Goal: Book appointment/travel/reservation

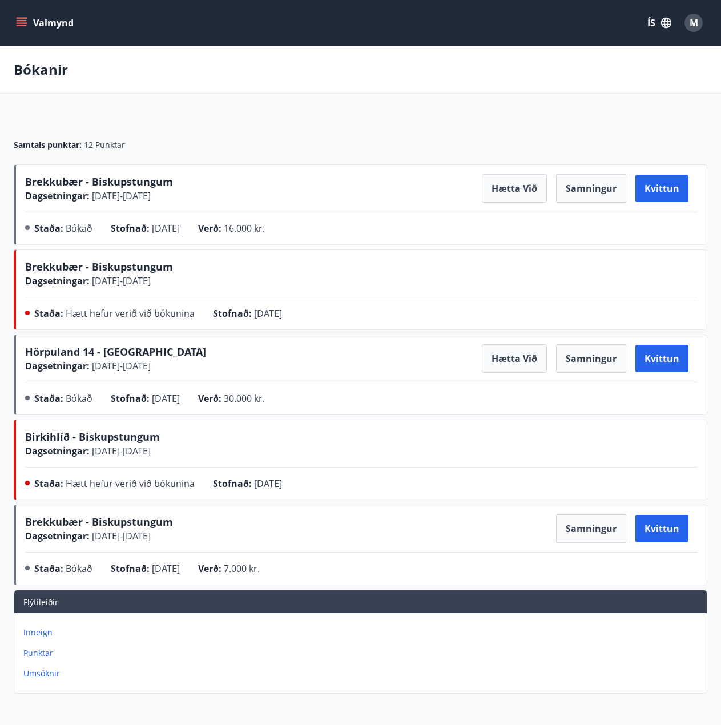
scroll to position [115, 0]
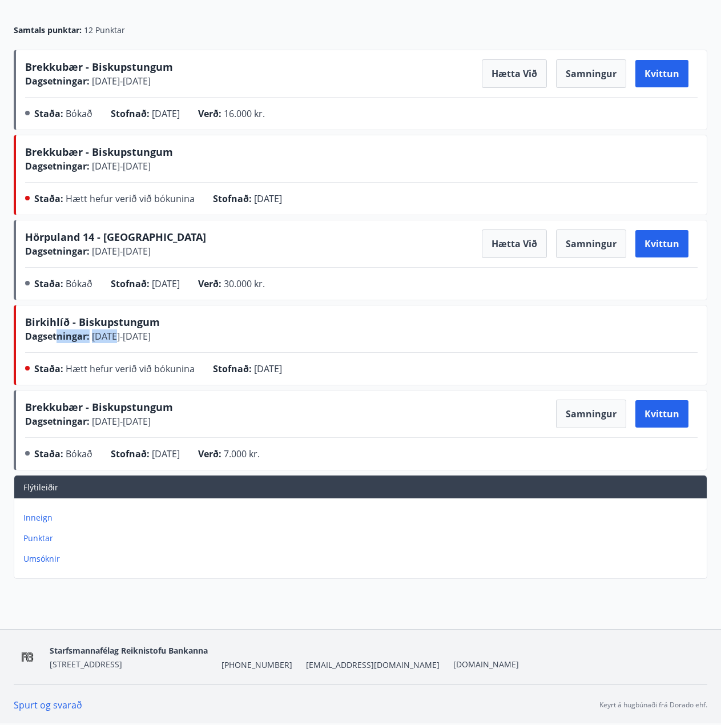
drag, startPoint x: 79, startPoint y: 333, endPoint x: 59, endPoint y: 331, distance: 20.1
click at [58, 332] on div "Dagsetningar : [DATE] - [DATE]" at bounding box center [92, 336] width 135 height 14
click at [59, 331] on span "Dagsetningar :" at bounding box center [57, 336] width 64 height 13
drag, startPoint x: 150, startPoint y: 337, endPoint x: 217, endPoint y: 338, distance: 66.8
click at [217, 338] on div "Birkihlíð - Biskupstungum Dagsetningar : [DATE] - [DATE]" at bounding box center [361, 328] width 672 height 29
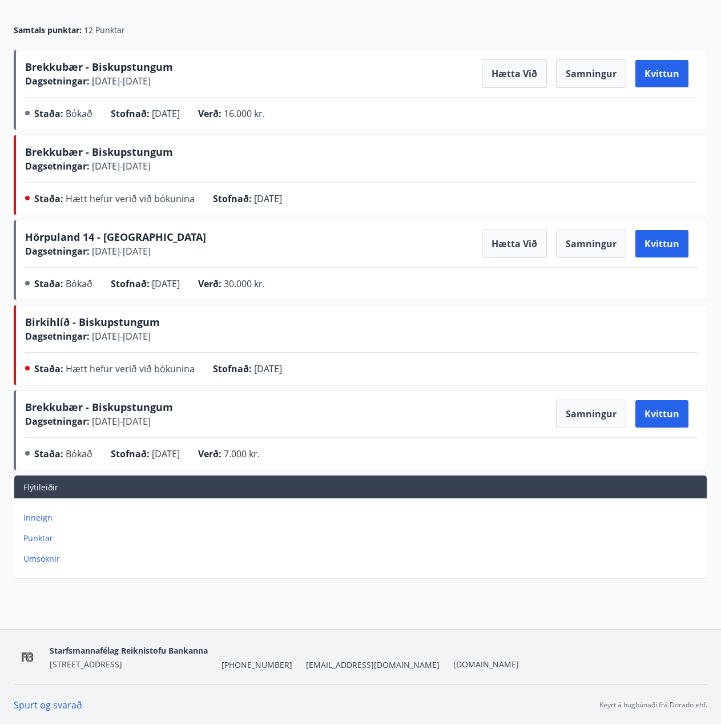
click at [217, 338] on div "Birkihlíð - Biskupstungum Dagsetningar : [DATE] - [DATE]" at bounding box center [361, 328] width 672 height 29
drag, startPoint x: 86, startPoint y: 164, endPoint x: 235, endPoint y: 152, distance: 149.5
click at [235, 152] on div "Brekkubær - Biskupstungum Dagsetningar : [DATE] - [DATE]" at bounding box center [361, 158] width 672 height 29
click at [230, 167] on div "Brekkubær - Biskupstungum Dagsetningar : [DATE] - [DATE]" at bounding box center [361, 158] width 672 height 29
drag, startPoint x: 68, startPoint y: 319, endPoint x: 155, endPoint y: 333, distance: 87.8
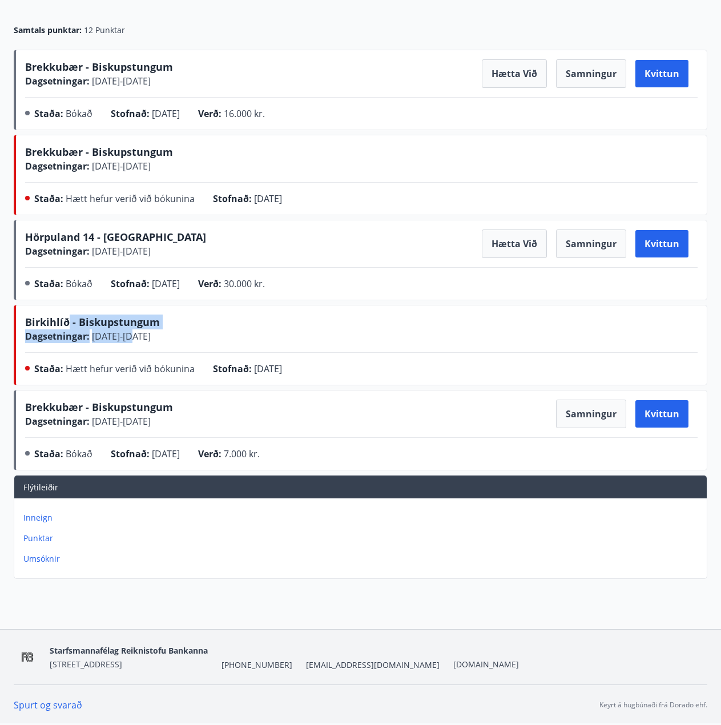
click at [155, 333] on div "Birkihlíð - Biskupstungum Dagsetningar : [DATE] - [DATE]" at bounding box center [92, 328] width 135 height 29
click at [151, 337] on span "[DATE] - [DATE]" at bounding box center [120, 336] width 61 height 13
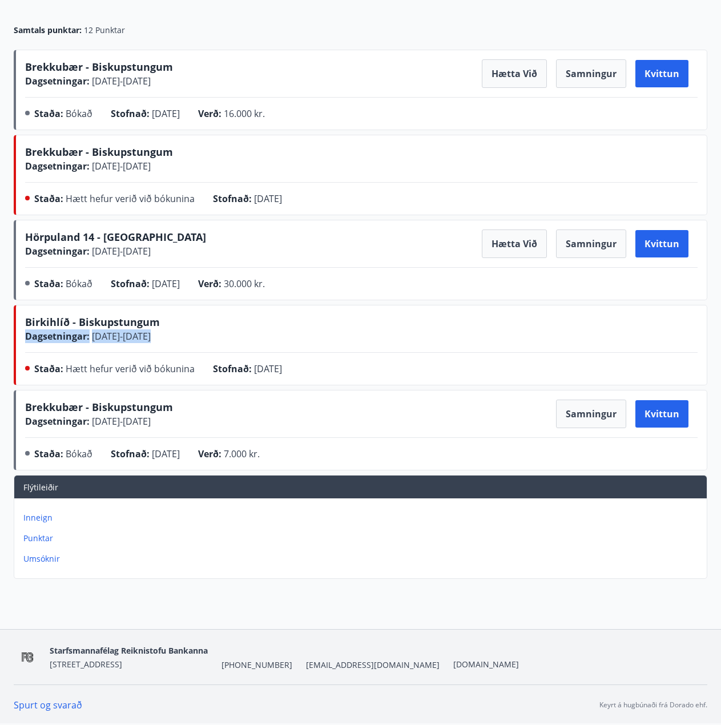
click at [151, 337] on span "[DATE] - [DATE]" at bounding box center [120, 336] width 61 height 13
click at [125, 171] on span "[DATE] - [DATE]" at bounding box center [120, 166] width 61 height 13
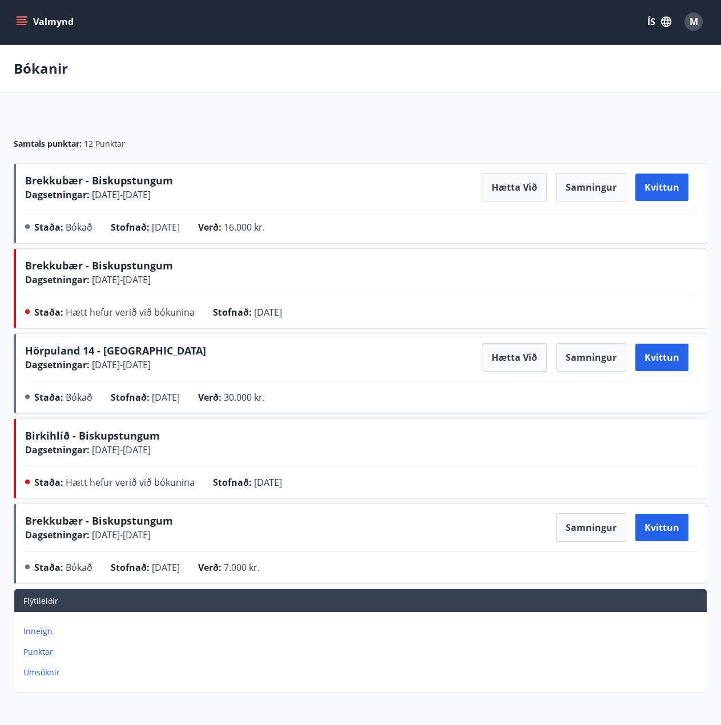
scroll to position [1, 0]
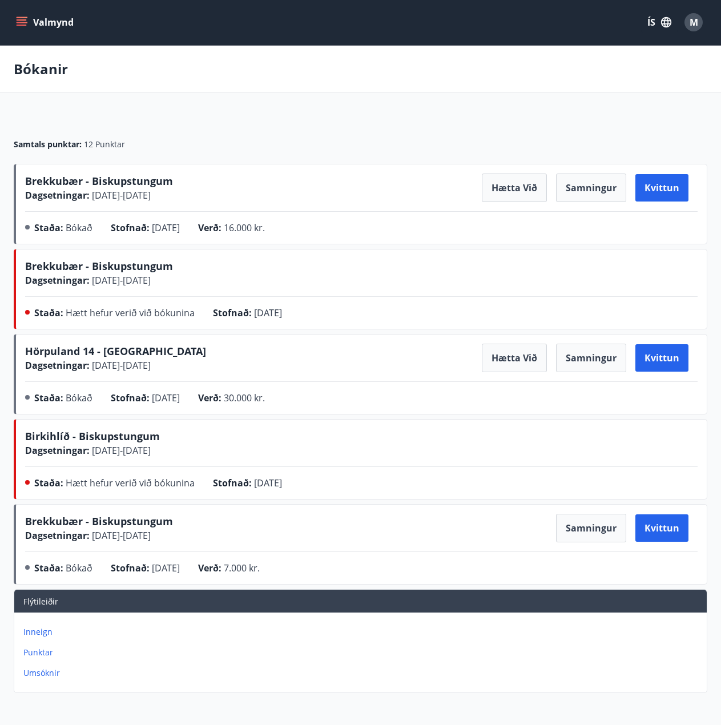
click at [125, 535] on span "[DATE] - [DATE]" at bounding box center [120, 535] width 61 height 13
click at [182, 546] on div "Brekkubær - Biskupstungum Dagsetningar : [DATE] - [DATE] Samningur Kvittun Stað…" at bounding box center [361, 547] width 672 height 66
drag, startPoint x: 104, startPoint y: 538, endPoint x: 179, endPoint y: 544, distance: 75.0
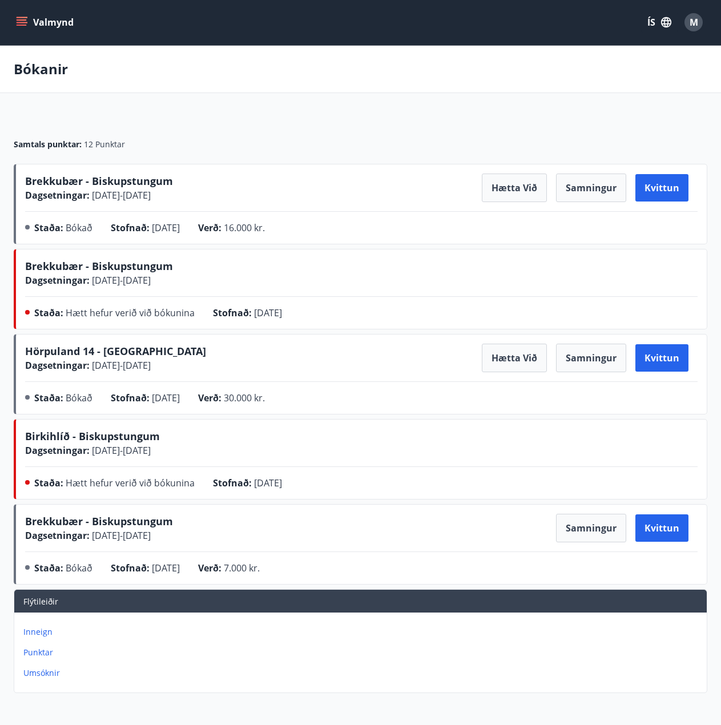
click at [179, 544] on div "Brekkubær - Biskupstungum Dagsetningar : [DATE] - [DATE] Samningur Kvittun Stað…" at bounding box center [361, 547] width 672 height 66
click at [179, 543] on div "Brekkubær - Biskupstungum Dagsetningar : [DATE] - [DATE] Samningur Kvittun Stað…" at bounding box center [361, 547] width 672 height 66
click at [173, 527] on div "Brekkubær - Biskupstungum Dagsetningar : [DATE] - [DATE]" at bounding box center [99, 528] width 148 height 29
drag, startPoint x: 191, startPoint y: 553, endPoint x: 243, endPoint y: 551, distance: 52.0
click at [194, 554] on div "Brekkubær - Biskupstungum Dagsetningar : [DATE] - [DATE] Samningur Kvittun Stað…" at bounding box center [361, 547] width 672 height 66
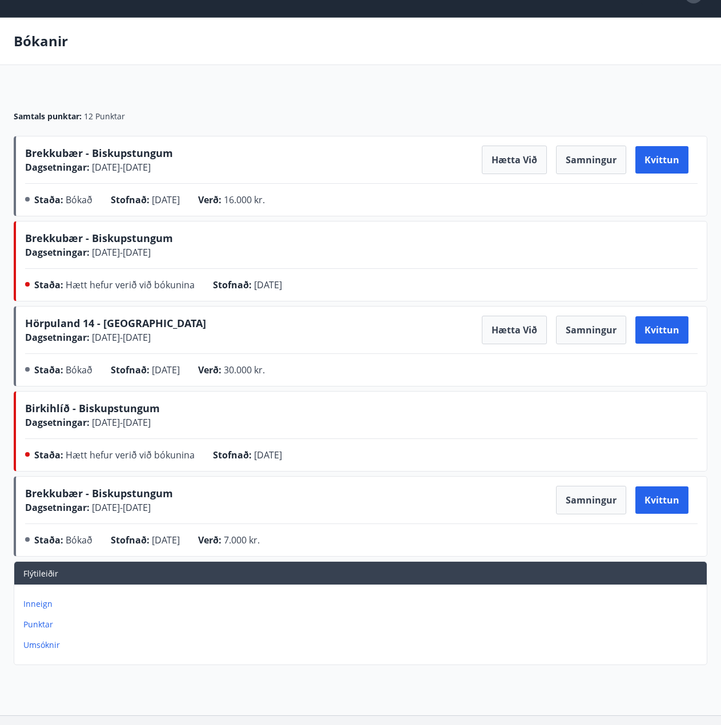
scroll to position [0, 0]
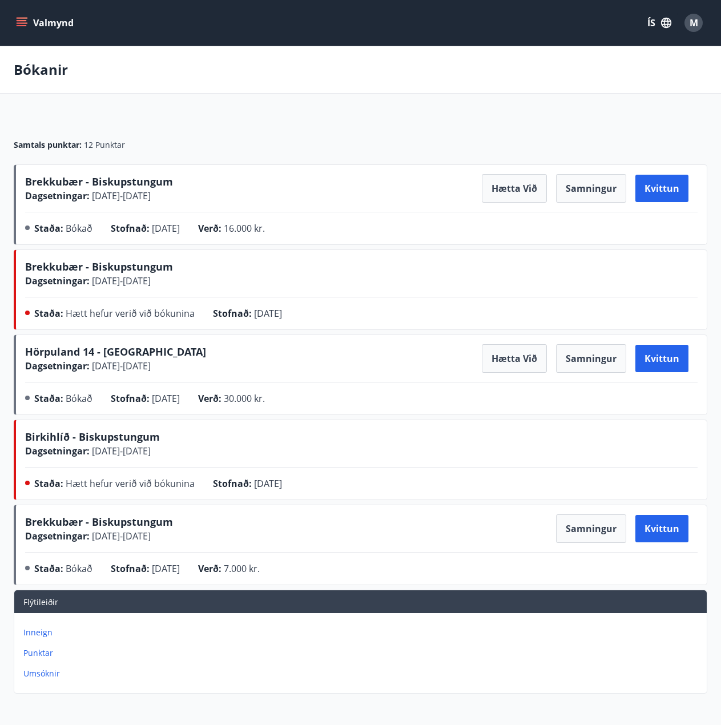
drag, startPoint x: 540, startPoint y: 530, endPoint x: 405, endPoint y: 530, distance: 134.7
click at [405, 530] on div "Brekkubær - Biskupstungum Dagsetningar : [DATE] - [DATE] Samningur Kvittun" at bounding box center [361, 528] width 672 height 29
